Goal: Transaction & Acquisition: Purchase product/service

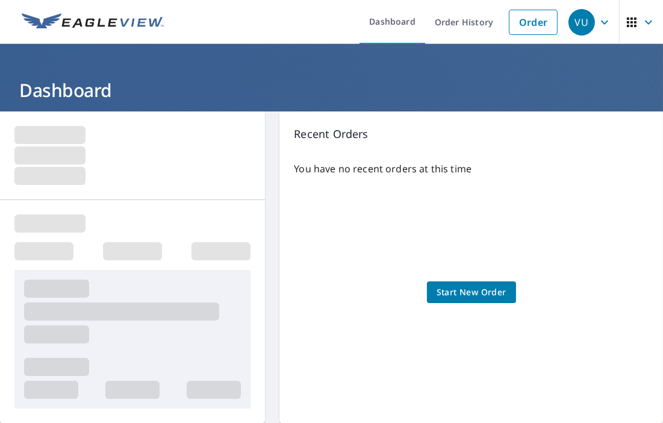
click at [477, 289] on span "Start New Order" at bounding box center [472, 292] width 70 height 15
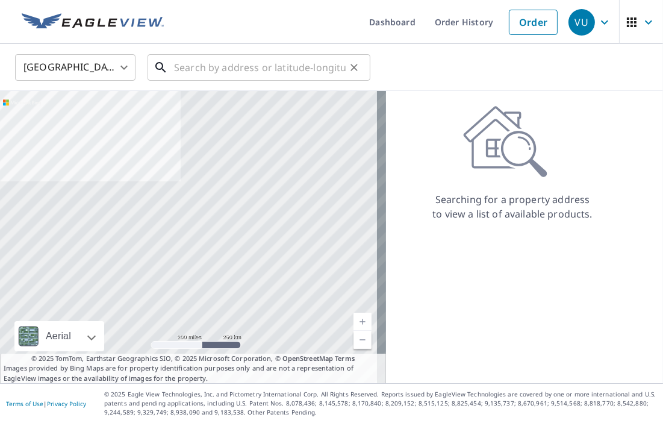
click at [182, 78] on input "text" at bounding box center [260, 68] width 172 height 34
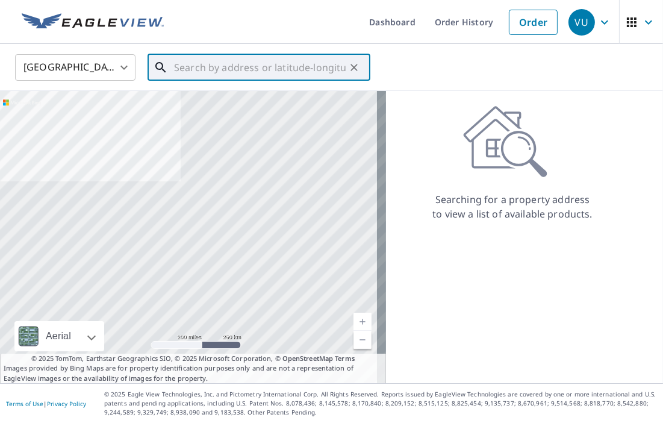
paste input "2415 VIOLET WA"
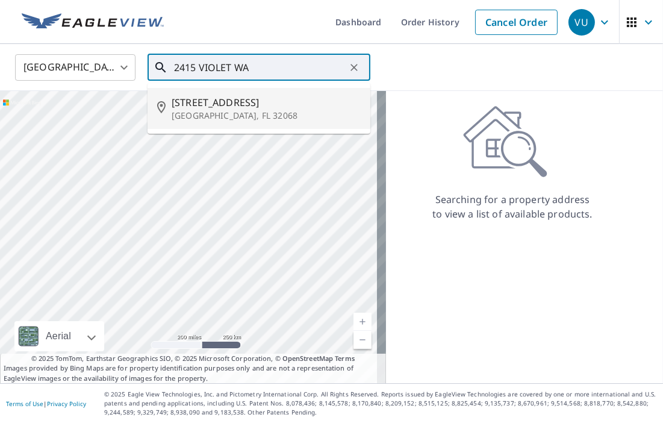
click at [224, 108] on span "[STREET_ADDRESS]" at bounding box center [266, 102] width 189 height 14
type input "[STREET_ADDRESS]"
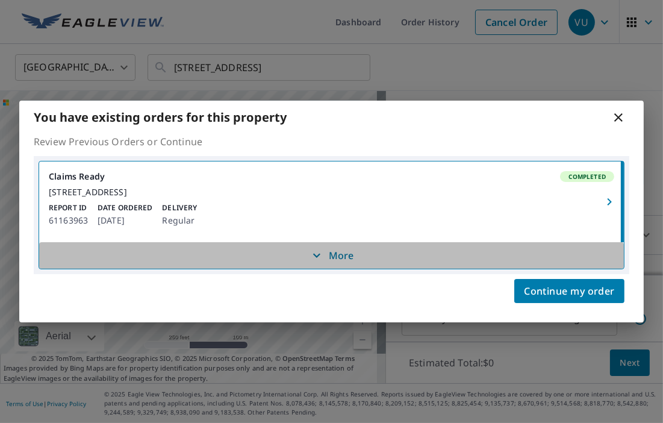
click at [331, 262] on p "More" at bounding box center [332, 255] width 45 height 14
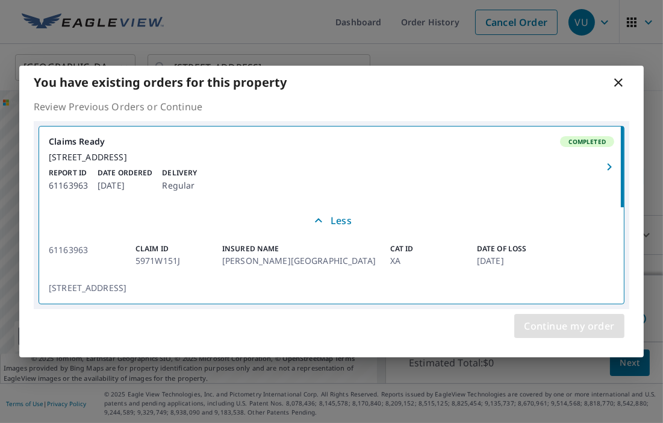
click at [594, 334] on span "Continue my order" at bounding box center [569, 326] width 91 height 17
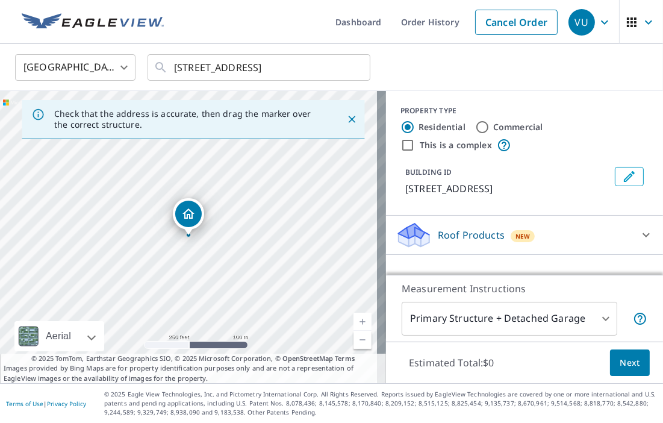
click at [643, 235] on icon at bounding box center [646, 235] width 7 height 4
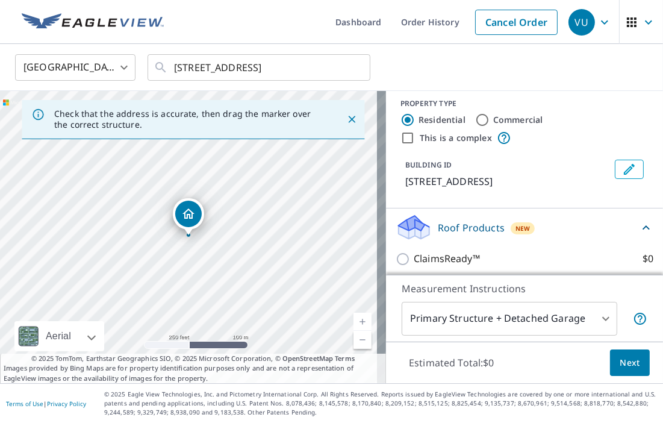
scroll to position [13, 0]
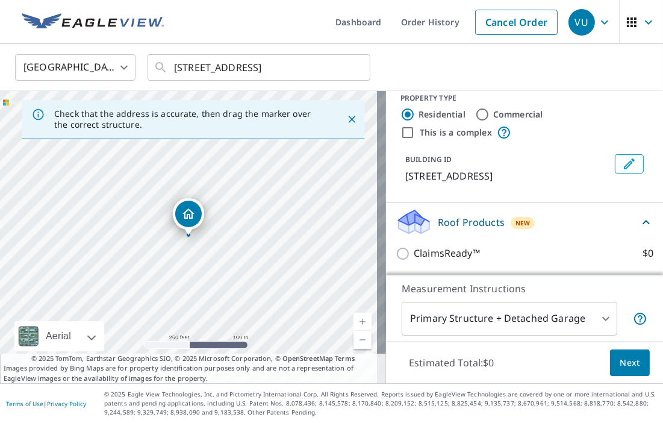
click at [620, 362] on span "Next" at bounding box center [630, 363] width 20 height 15
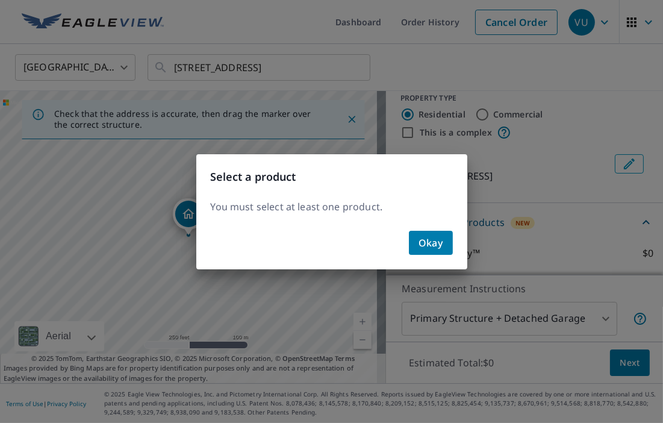
click at [420, 246] on span "Okay" at bounding box center [431, 242] width 25 height 17
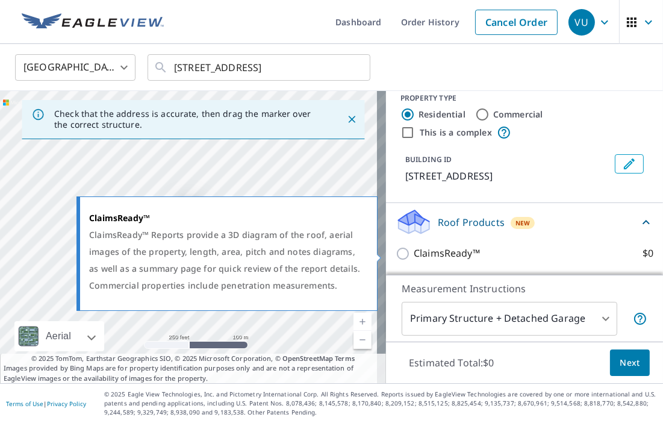
click at [396, 254] on input "ClaimsReady™ $0" at bounding box center [405, 253] width 18 height 14
checkbox input "true"
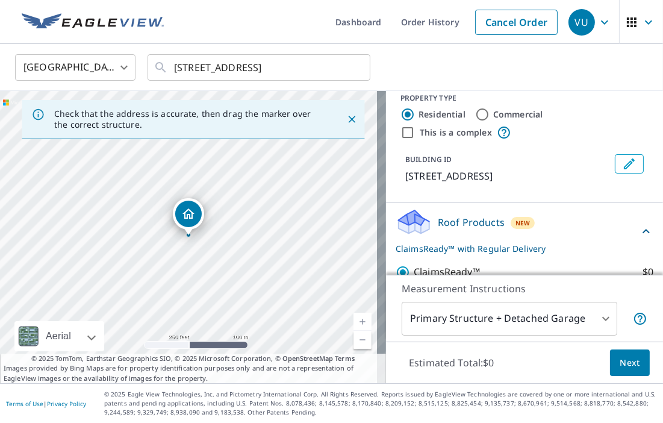
scroll to position [58, 0]
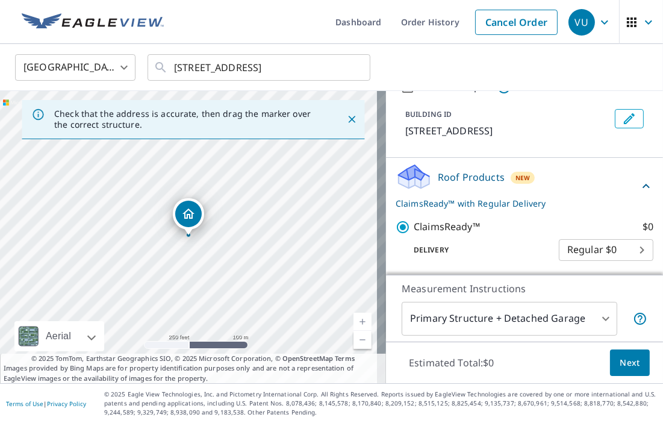
click at [596, 322] on body "[PERSON_NAME] Dashboard Order History Cancel Order VU [GEOGRAPHIC_DATA] [GEOGRA…" at bounding box center [331, 211] width 663 height 423
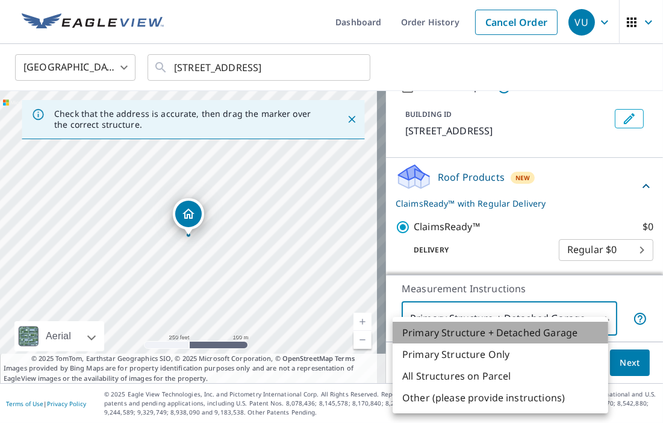
click at [596, 322] on li "Primary Structure + Detached Garage" at bounding box center [501, 333] width 216 height 22
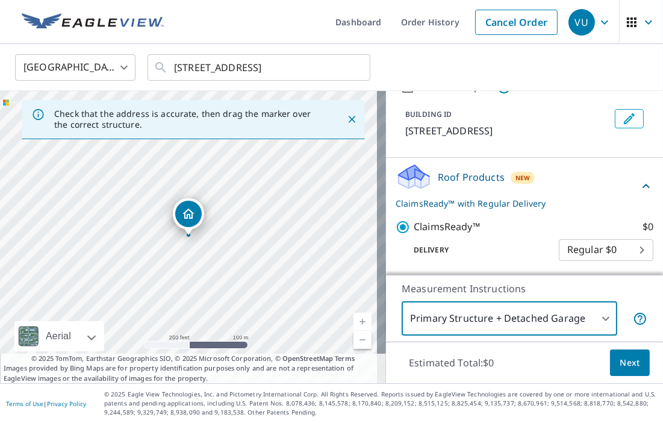
click at [620, 362] on span "Next" at bounding box center [630, 363] width 20 height 15
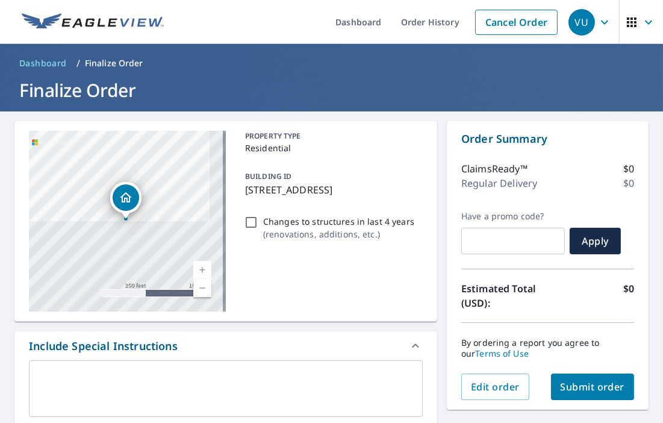
click at [247, 230] on input "Changes to structures in last 4 years ( renovations, additions, etc. )" at bounding box center [251, 222] width 14 height 14
checkbox input "true"
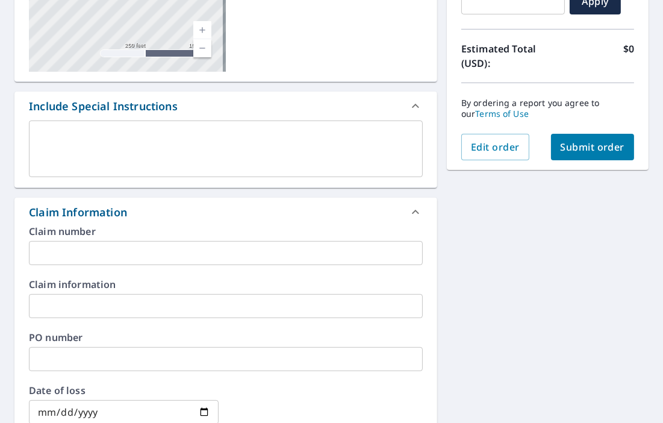
scroll to position [241, 0]
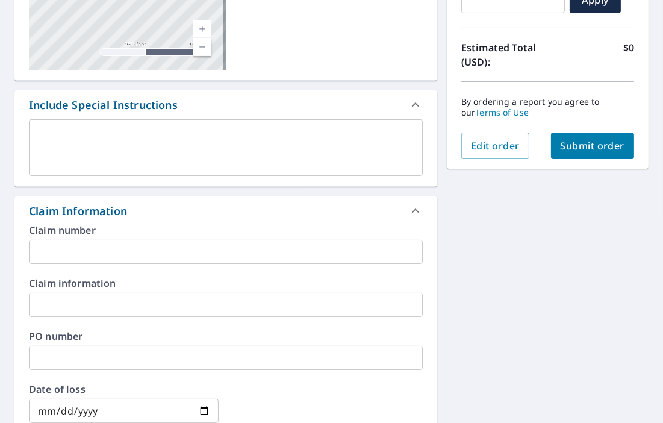
click at [600, 222] on div "[STREET_ADDRESS] Aerial Road A standard road map Aerial A detailed look from ab…" at bounding box center [331, 326] width 663 height 912
click at [129, 251] on input "text" at bounding box center [226, 252] width 394 height 24
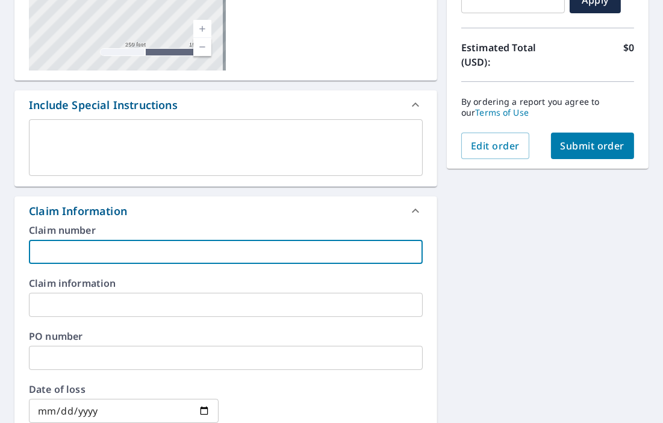
paste input "59-71W1-51J"
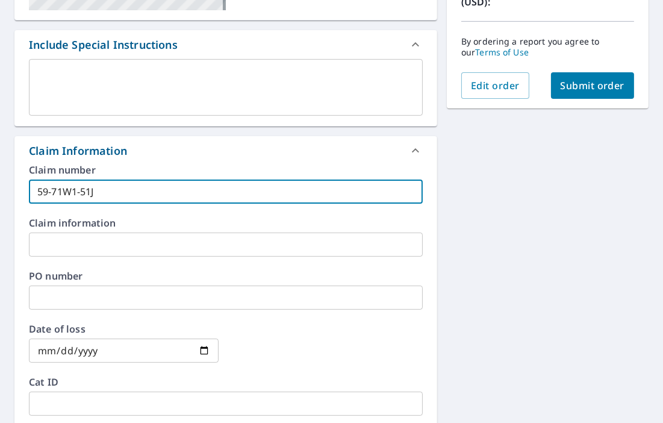
scroll to position [422, 0]
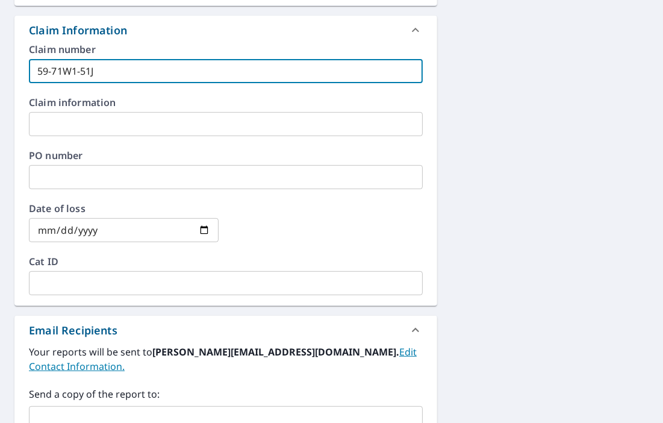
type input "59-71W1-51J"
click at [137, 234] on input "date" at bounding box center [124, 230] width 190 height 24
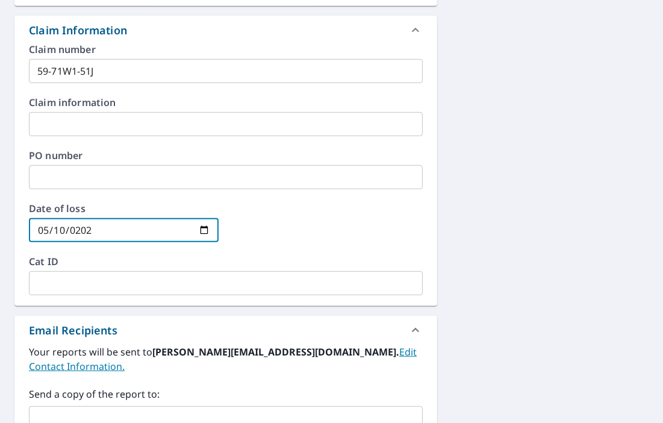
type input "[DATE]"
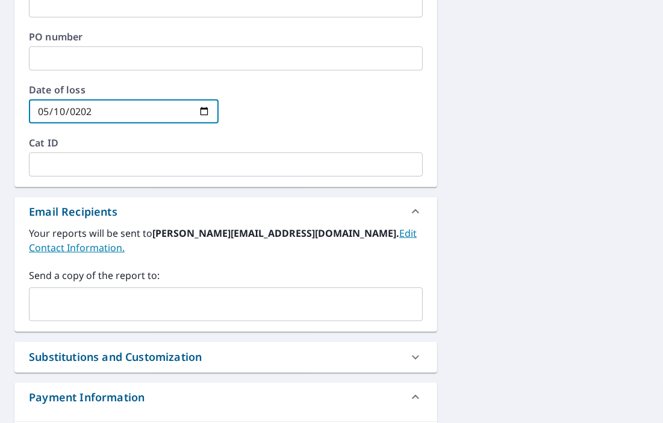
scroll to position [542, 0]
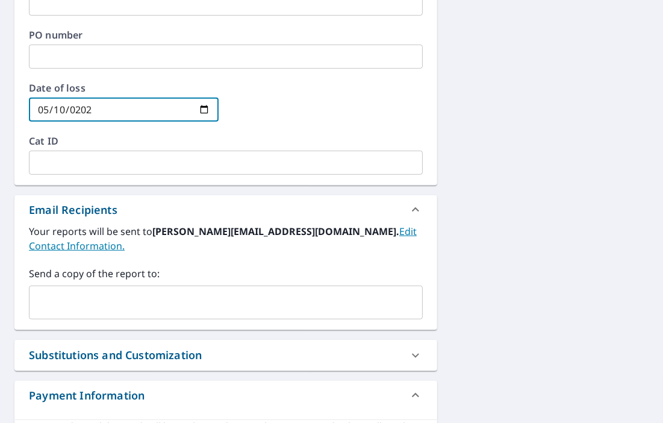
click at [114, 306] on input "text" at bounding box center [216, 302] width 365 height 23
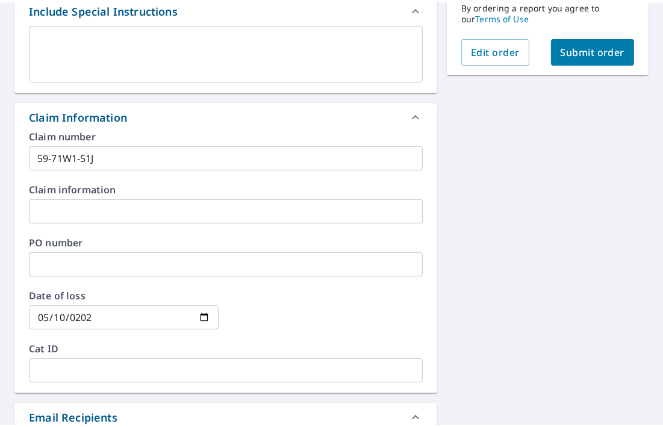
scroll to position [96, 0]
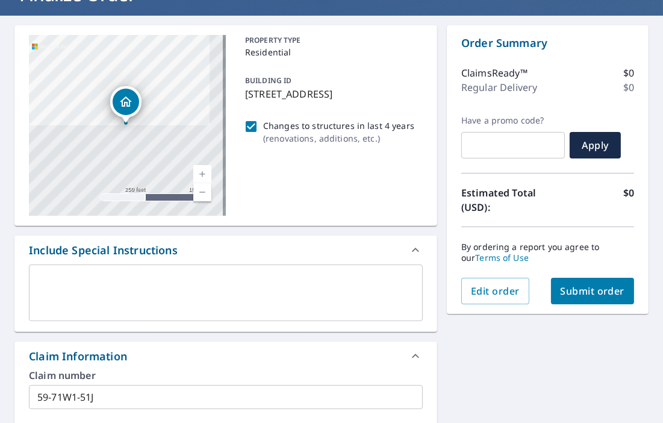
type input "[PERSON_NAME][EMAIL_ADDRESS][DOMAIN_NAME]"
click at [591, 288] on span "Submit order" at bounding box center [593, 290] width 64 height 13
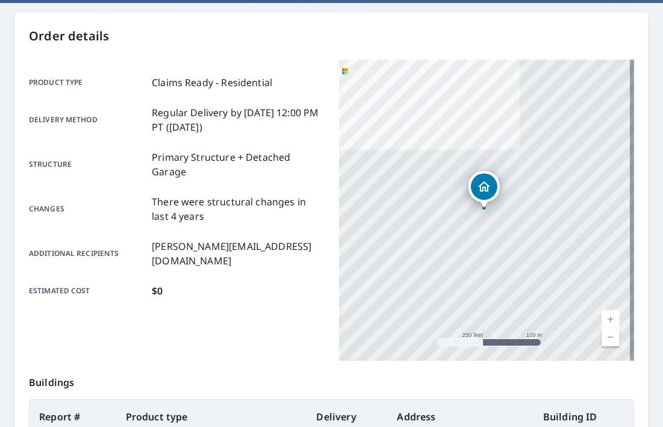
scroll to position [109, 0]
